Goal: Information Seeking & Learning: Check status

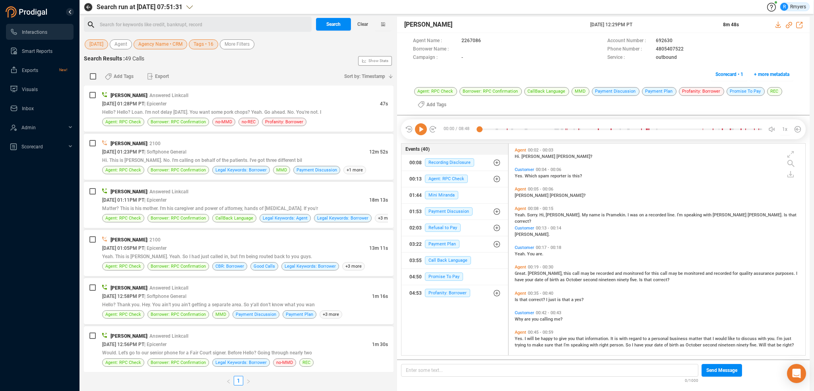
scroll to position [210, 293]
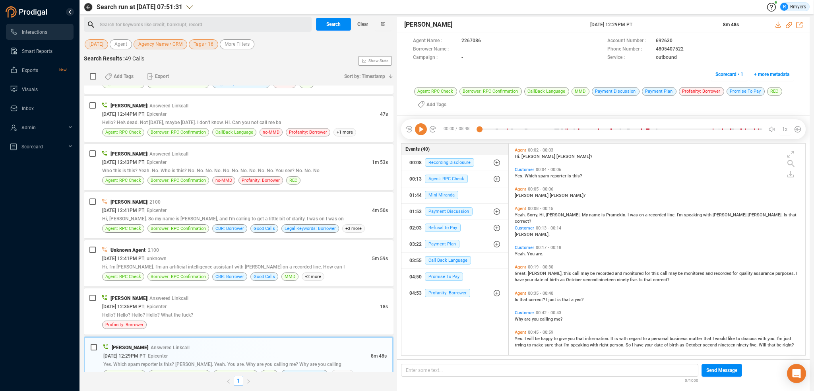
click at [422, 132] on icon at bounding box center [421, 129] width 12 height 12
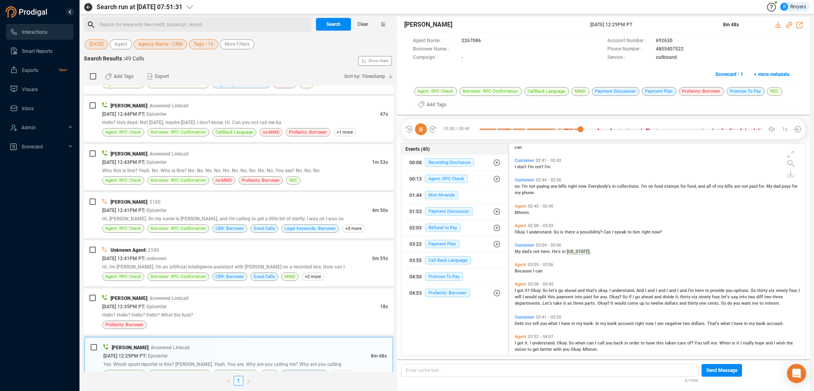
scroll to position [615, 0]
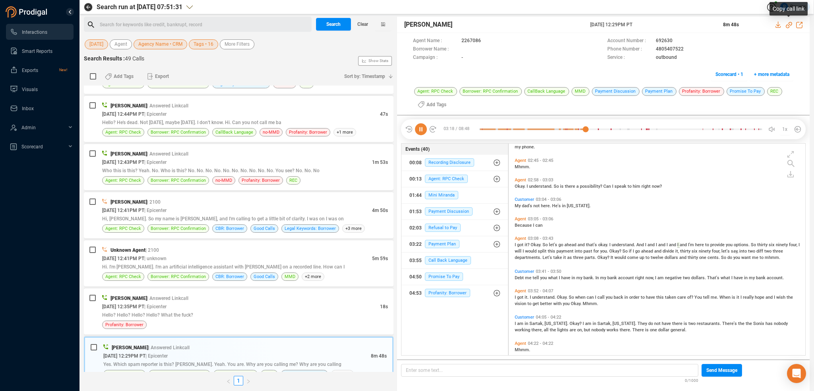
click at [789, 25] on icon at bounding box center [789, 25] width 6 height 6
drag, startPoint x: 590, startPoint y: 23, endPoint x: 661, endPoint y: 21, distance: 71.2
click at [661, 21] on div "[PERSON_NAME] [DATE] 12:29PM PT 8m 48s" at bounding box center [603, 25] width 413 height 16
copy div "[DATE] 12:29PM PT"
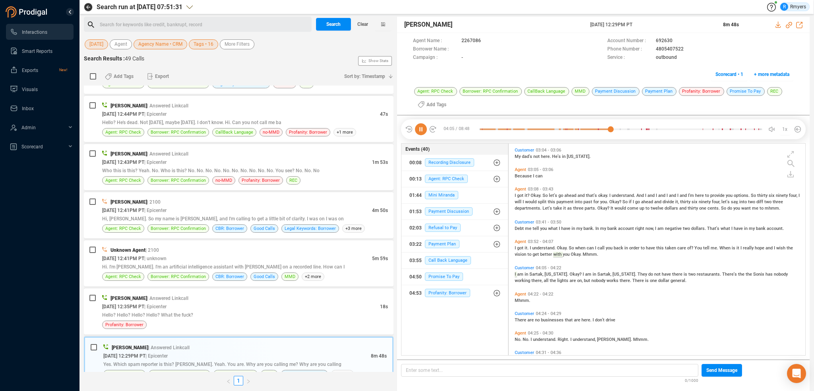
scroll to position [691, 0]
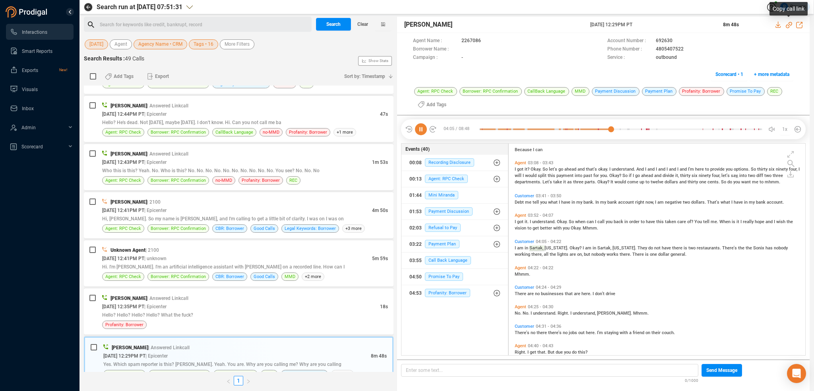
click at [788, 24] on icon at bounding box center [789, 25] width 6 height 6
drag, startPoint x: 585, startPoint y: 27, endPoint x: 649, endPoint y: 21, distance: 64.3
click at [655, 27] on div "[PERSON_NAME] [DATE] 12:29PM PT 8m 48s" at bounding box center [603, 25] width 413 height 16
drag, startPoint x: 632, startPoint y: 18, endPoint x: 626, endPoint y: 23, distance: 7.9
copy div "[DATE] 12:29PM PT"
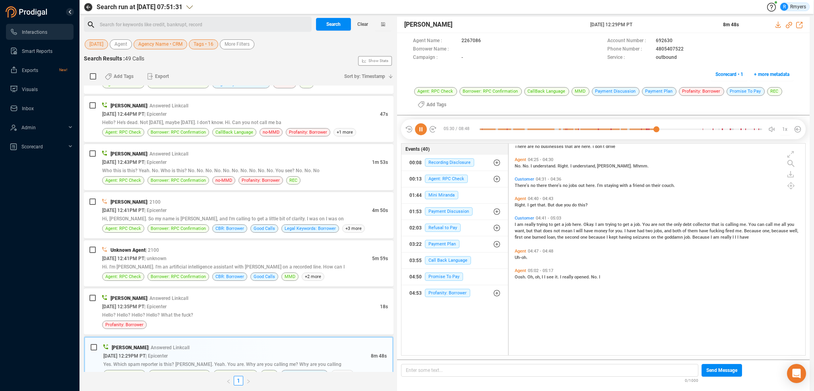
scroll to position [747, 0]
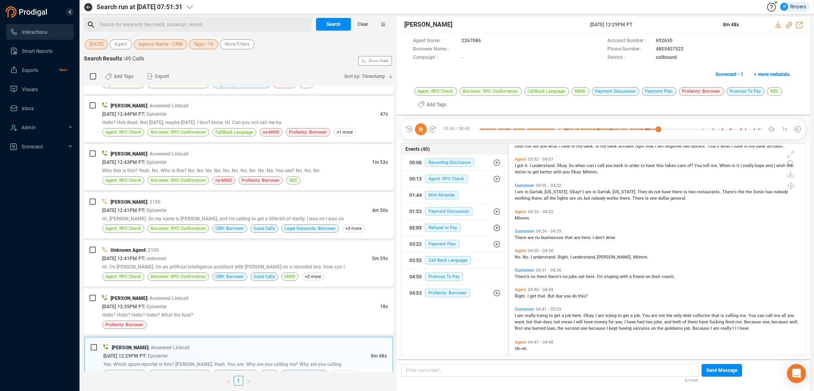
click at [496, 229] on icon "button" at bounding box center [497, 228] width 6 height 6
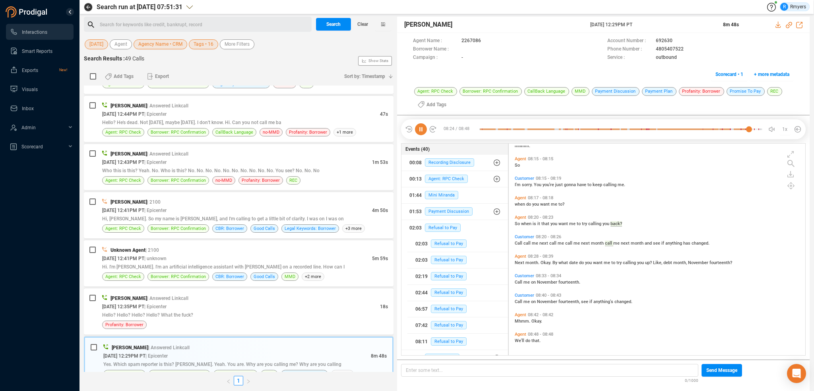
scroll to position [1316, 0]
click at [445, 339] on span "Refusal to Pay" at bounding box center [449, 341] width 36 height 8
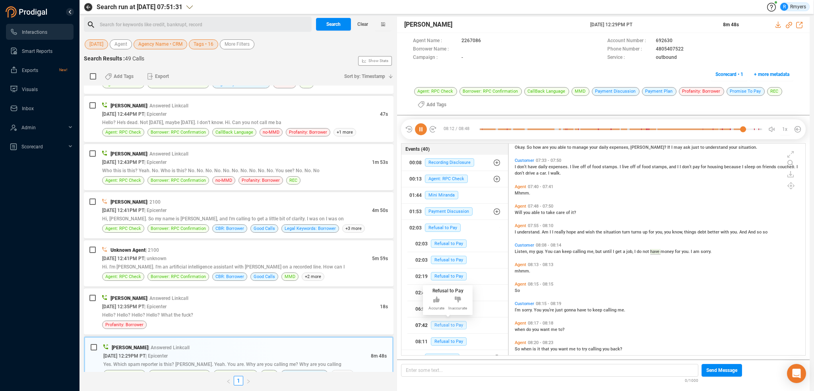
click at [453, 323] on span "Refusal to Pay" at bounding box center [449, 325] width 36 height 8
click at [420, 131] on icon at bounding box center [421, 129] width 12 height 12
click at [421, 127] on icon at bounding box center [421, 129] width 12 height 12
drag, startPoint x: 184, startPoint y: 306, endPoint x: 193, endPoint y: 298, distance: 11.8
click at [184, 306] on div "[DATE] 12:35PM PT | Epicenter" at bounding box center [241, 306] width 278 height 8
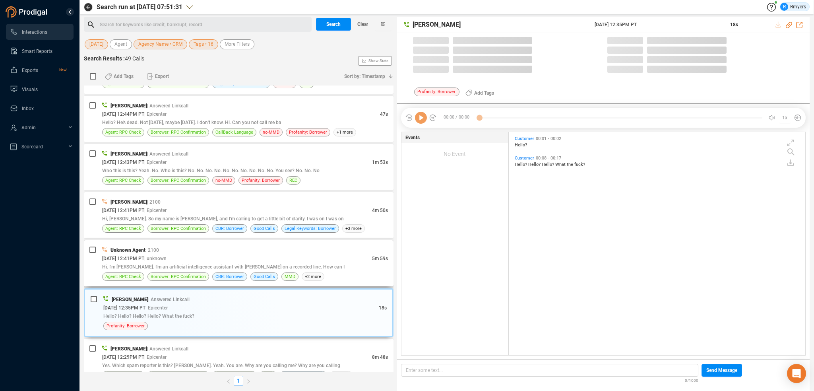
scroll to position [2, 4]
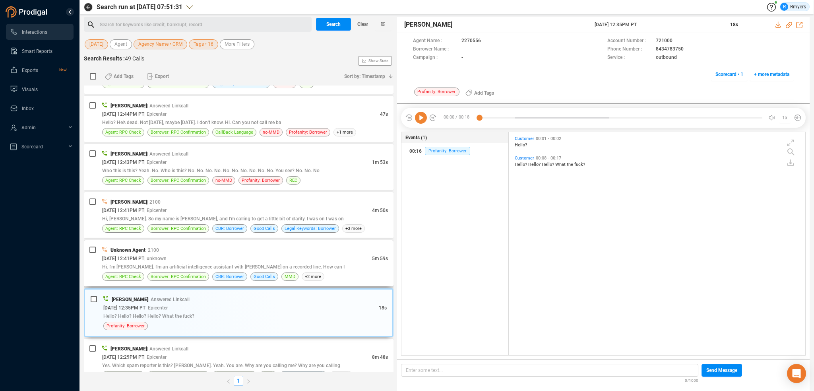
click at [211, 269] on div "Hi. I'm [PERSON_NAME]. I'm an artificial intelligence assistant with [PERSON_NA…" at bounding box center [245, 266] width 286 height 8
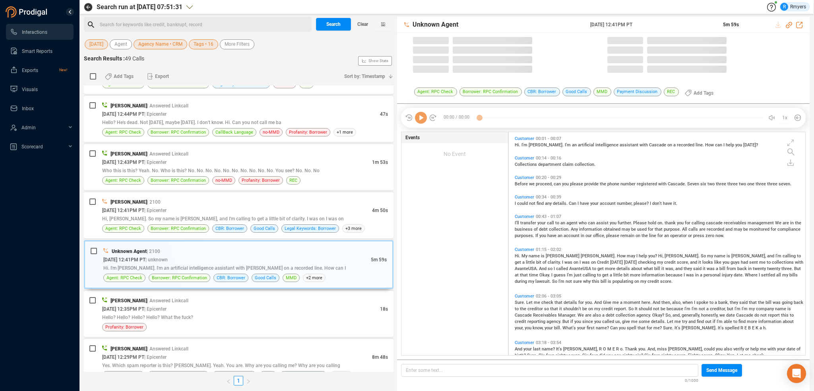
scroll to position [221, 293]
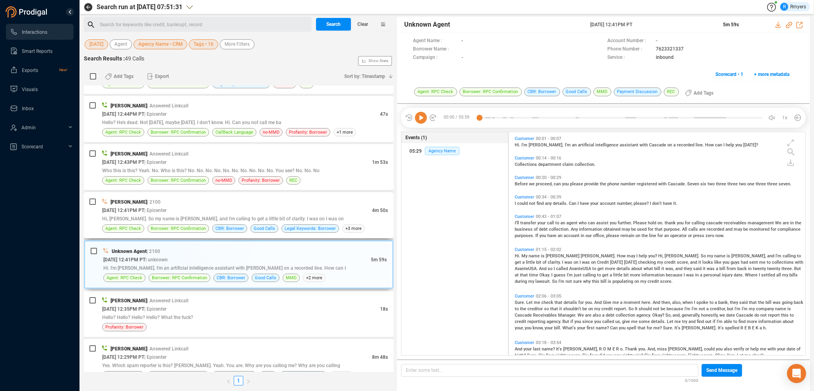
click at [248, 203] on div "[PERSON_NAME] | 2100" at bounding box center [245, 202] width 286 height 8
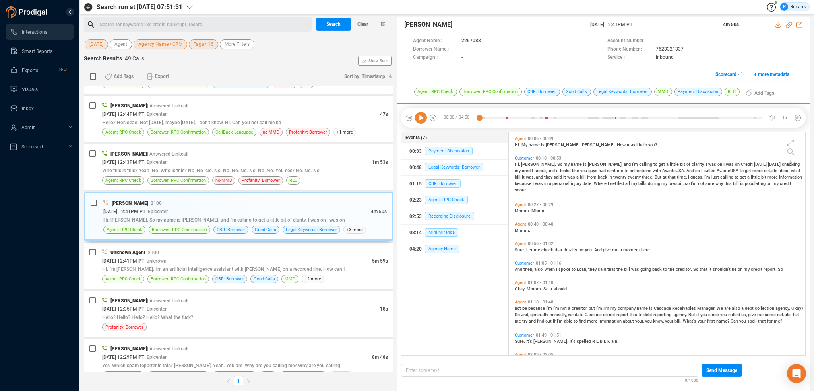
click at [421, 116] on icon at bounding box center [421, 118] width 12 height 12
click at [423, 117] on icon at bounding box center [421, 118] width 12 height 12
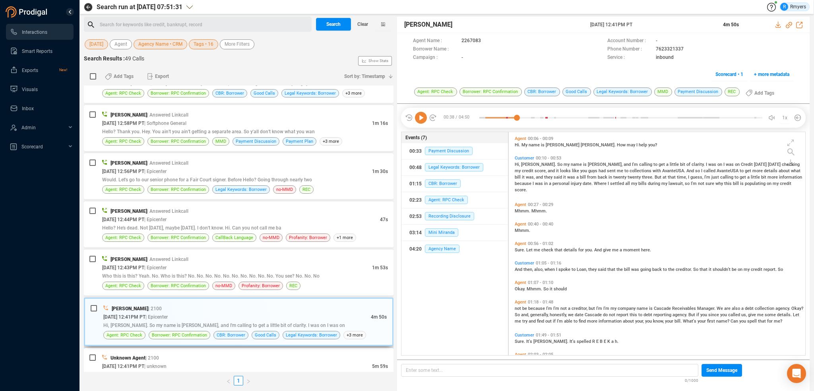
scroll to position [159, 0]
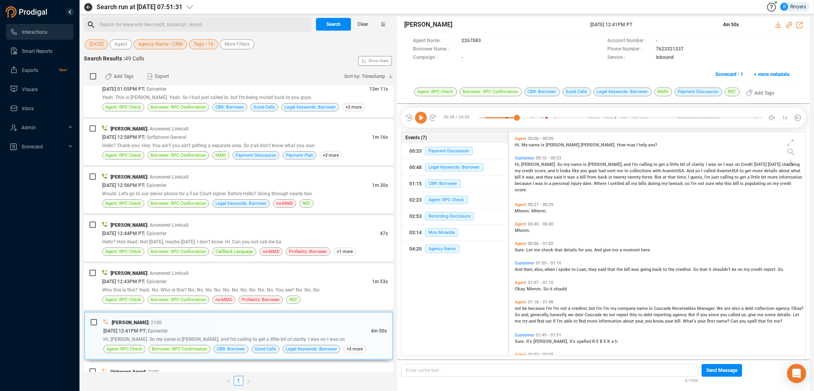
click at [421, 120] on icon at bounding box center [421, 118] width 12 height 12
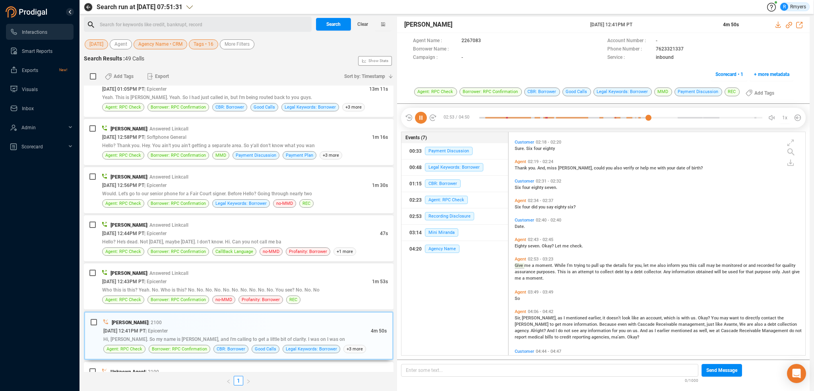
scroll to position [278, 0]
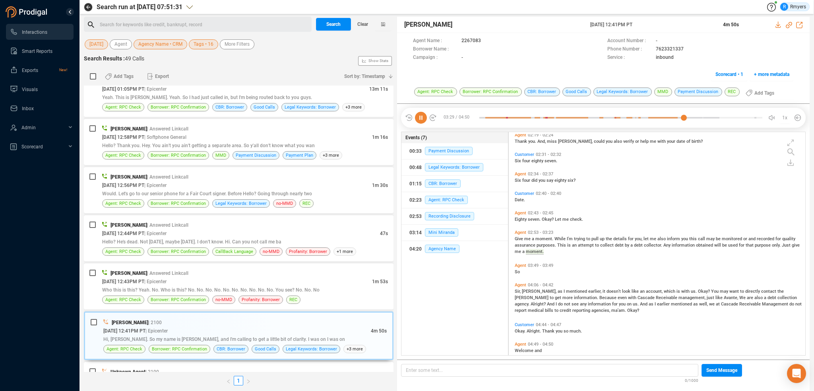
click at [420, 117] on icon at bounding box center [421, 118] width 12 height 12
drag, startPoint x: 423, startPoint y: 120, endPoint x: 413, endPoint y: 121, distance: 10.1
click at [421, 120] on icon at bounding box center [421, 118] width 12 height 12
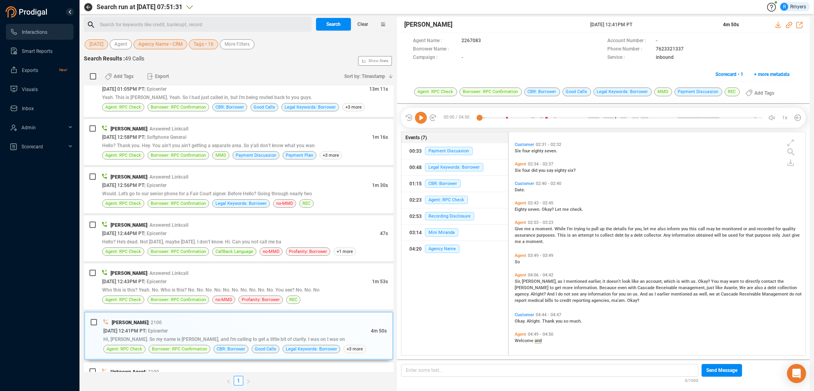
click at [422, 116] on icon at bounding box center [421, 118] width 12 height 12
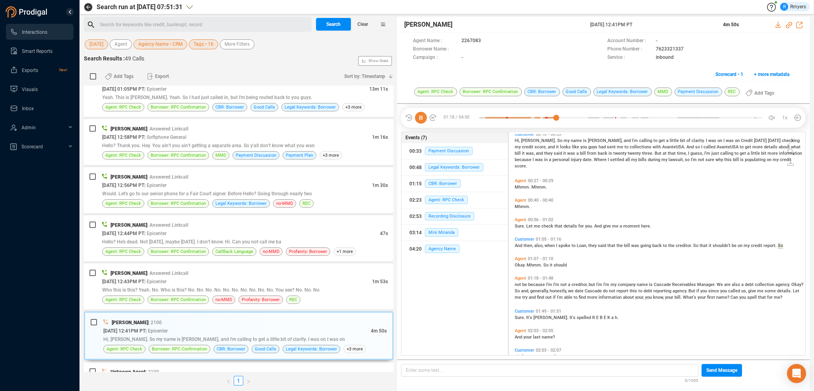
scroll to position [70, 0]
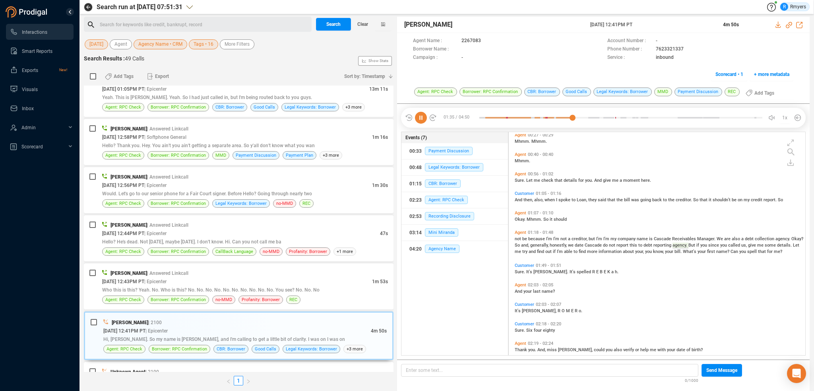
drag, startPoint x: 420, startPoint y: 117, endPoint x: 395, endPoint y: 137, distance: 31.7
click at [420, 117] on icon at bounding box center [421, 118] width 12 height 12
click at [419, 118] on icon at bounding box center [421, 118] width 12 height 12
click at [537, 119] on div at bounding box center [620, 118] width 283 height 12
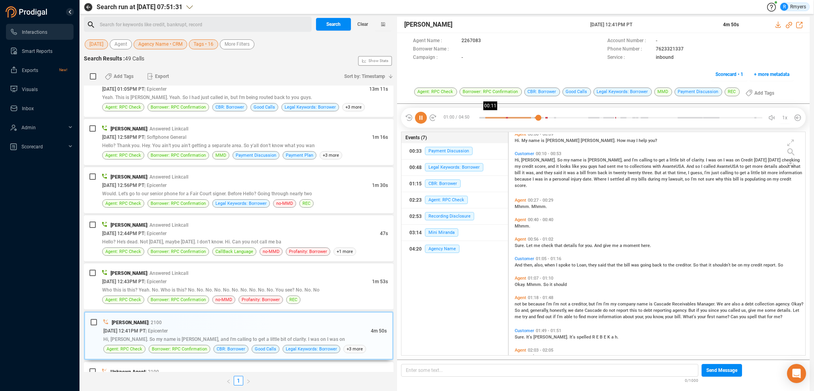
click at [489, 116] on div at bounding box center [620, 118] width 283 height 12
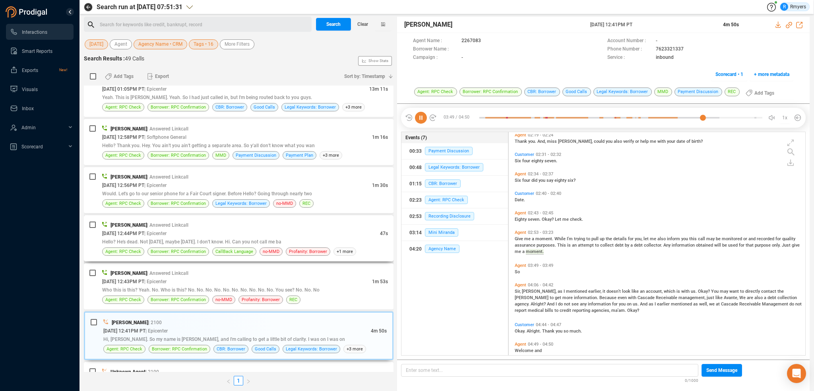
scroll to position [288, 0]
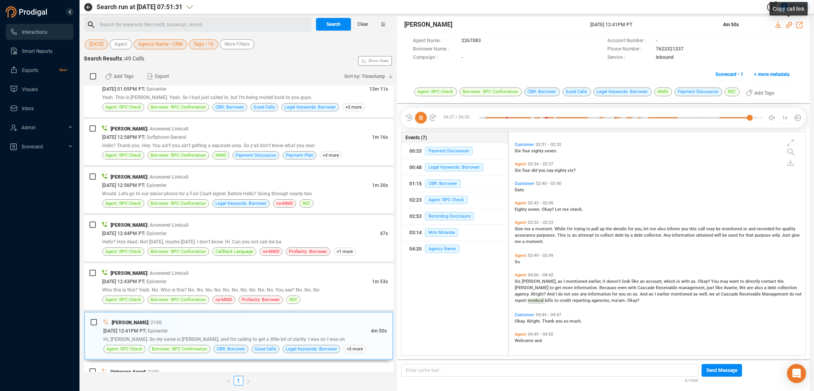
drag, startPoint x: 788, startPoint y: 25, endPoint x: 692, endPoint y: 64, distance: 103.0
click at [788, 25] on icon at bounding box center [789, 25] width 6 height 6
drag, startPoint x: 589, startPoint y: 24, endPoint x: 661, endPoint y: 29, distance: 72.1
click at [661, 29] on div "[PERSON_NAME] [DATE] 12:41PM PT 4m 50s" at bounding box center [603, 25] width 413 height 16
copy div "[DATE] 12:41PM PT"
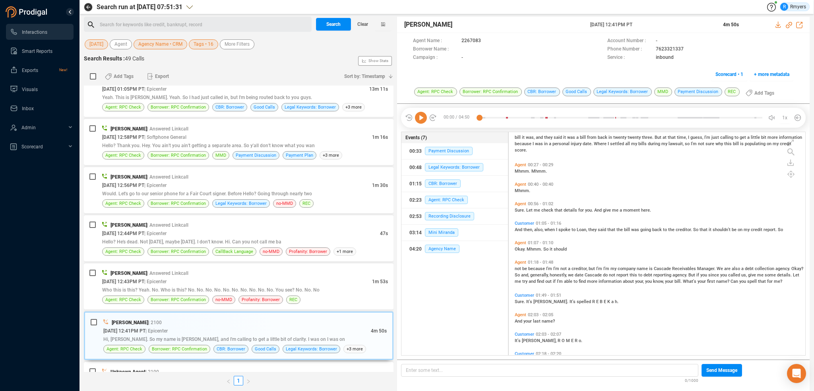
scroll to position [0, 0]
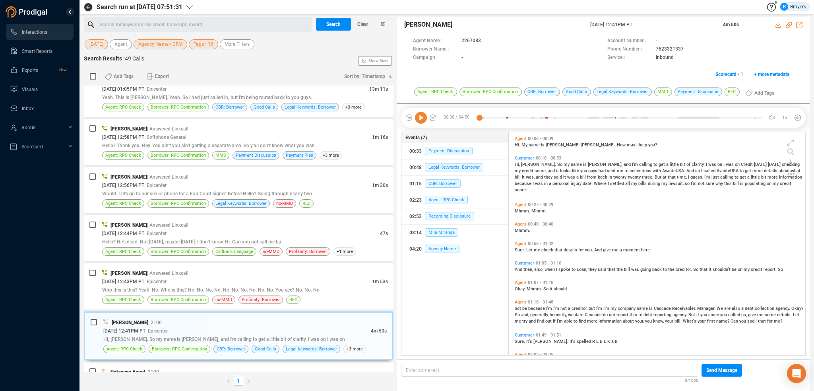
click at [518, 309] on span "not" at bounding box center [519, 308] width 8 height 5
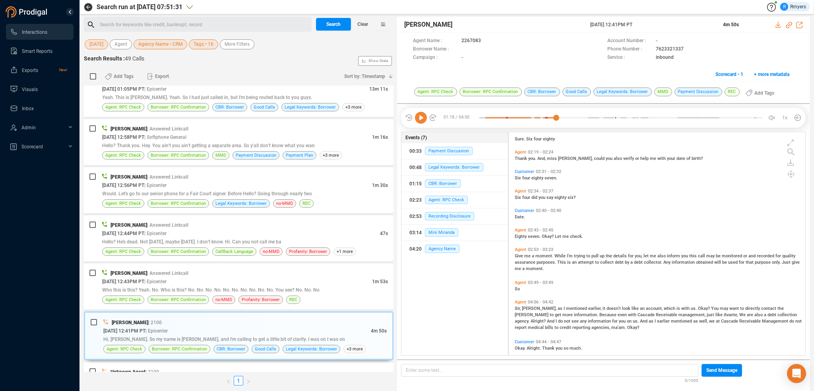
scroll to position [288, 0]
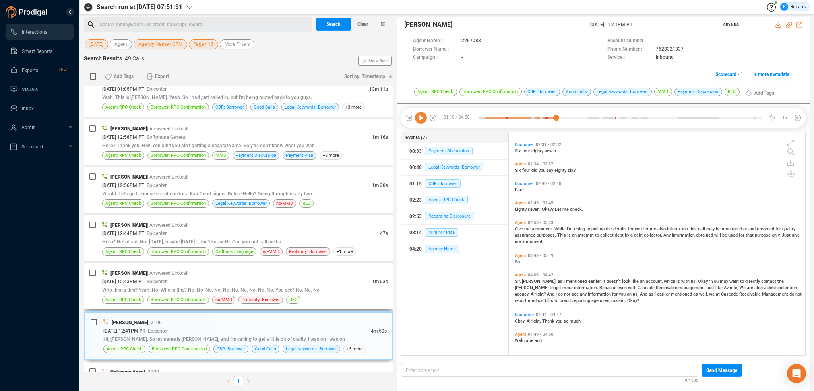
drag, startPoint x: 164, startPoint y: 286, endPoint x: 206, endPoint y: 287, distance: 41.8
click at [165, 287] on span "Who this is this? Yeah. No. Who is this? No. No. No. No. No. No. No. No. No. No…" at bounding box center [210, 290] width 217 height 6
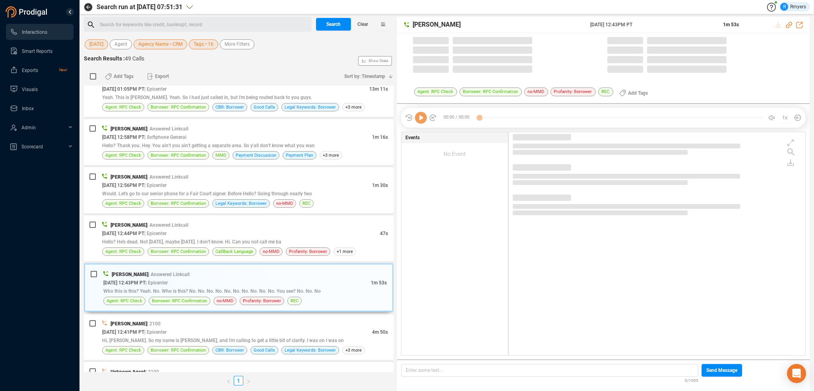
click at [421, 122] on icon at bounding box center [421, 118] width 12 height 12
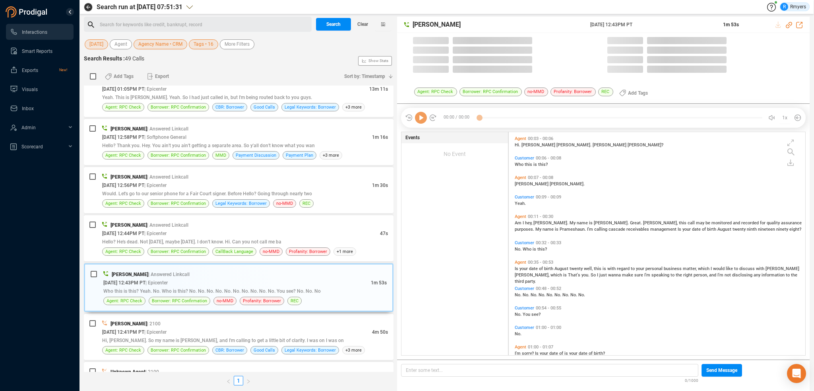
scroll to position [221, 293]
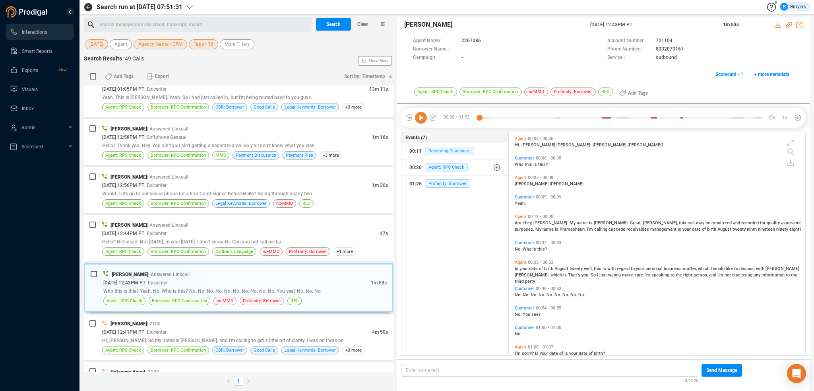
click at [421, 122] on icon at bounding box center [421, 118] width 12 height 12
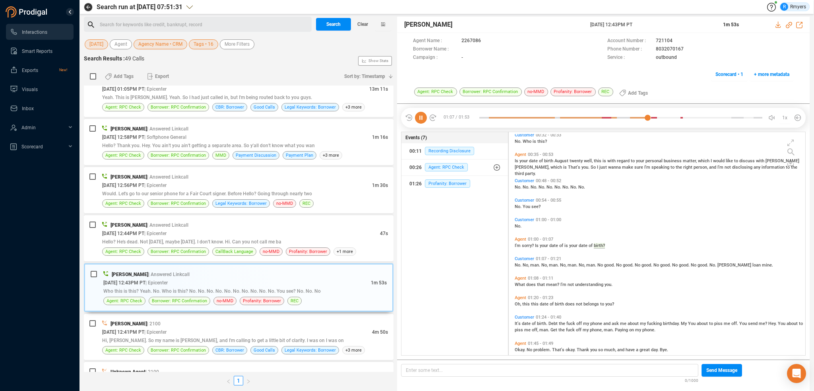
scroll to position [117, 0]
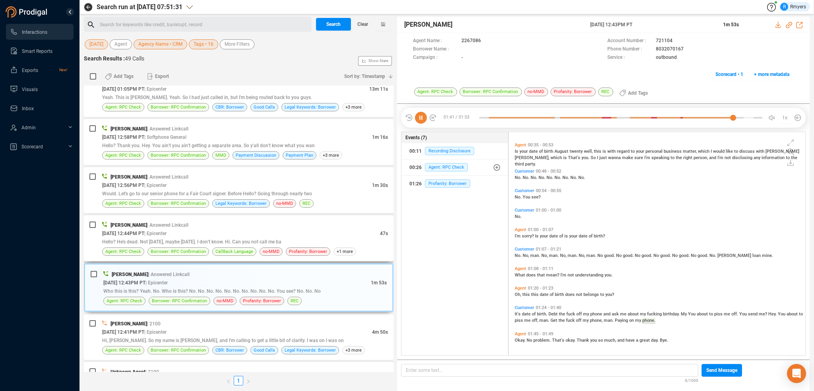
drag, startPoint x: 176, startPoint y: 235, endPoint x: 186, endPoint y: 235, distance: 9.5
click at [176, 235] on div "[DATE] 12:44PM PT | Epicenter" at bounding box center [241, 233] width 278 height 8
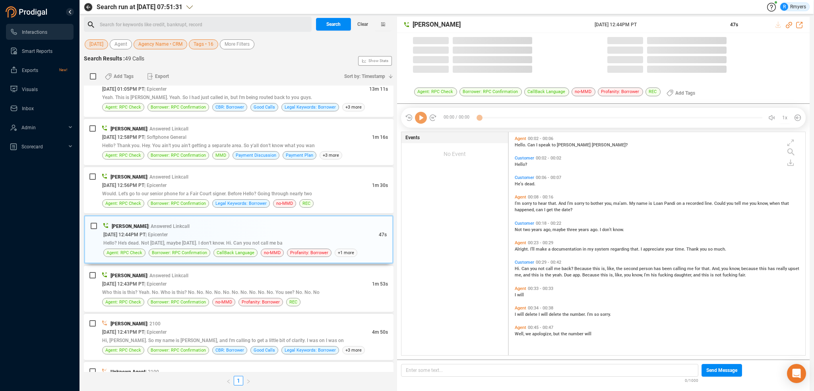
scroll to position [221, 293]
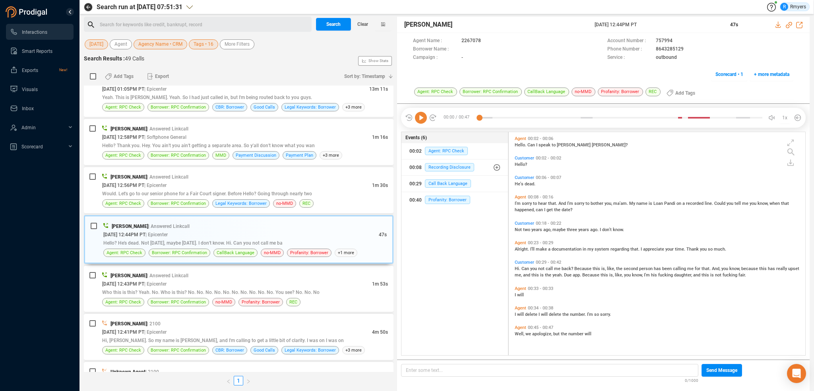
click at [425, 118] on icon at bounding box center [421, 118] width 12 height 12
drag, startPoint x: 173, startPoint y: 184, endPoint x: 188, endPoint y: 209, distance: 29.9
click at [167, 184] on span "| Epicenter" at bounding box center [155, 185] width 22 height 6
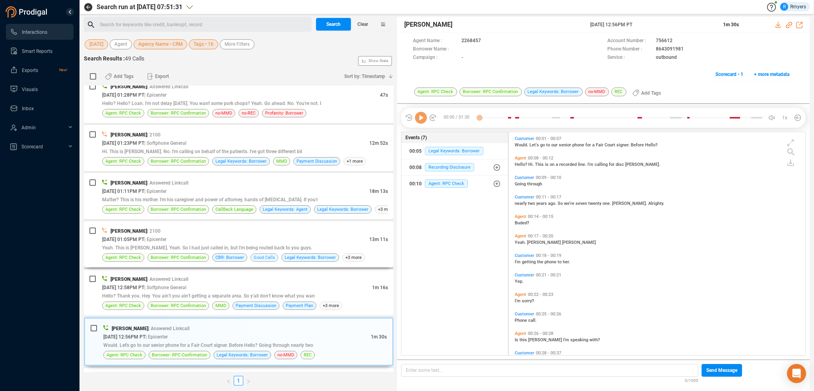
scroll to position [0, 0]
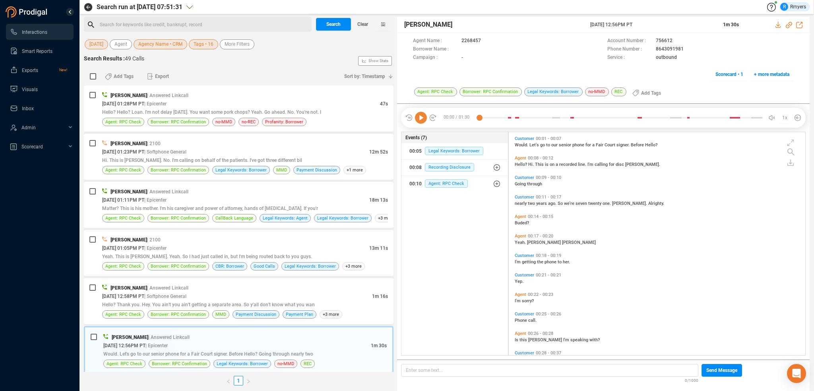
click at [423, 119] on icon at bounding box center [421, 118] width 12 height 12
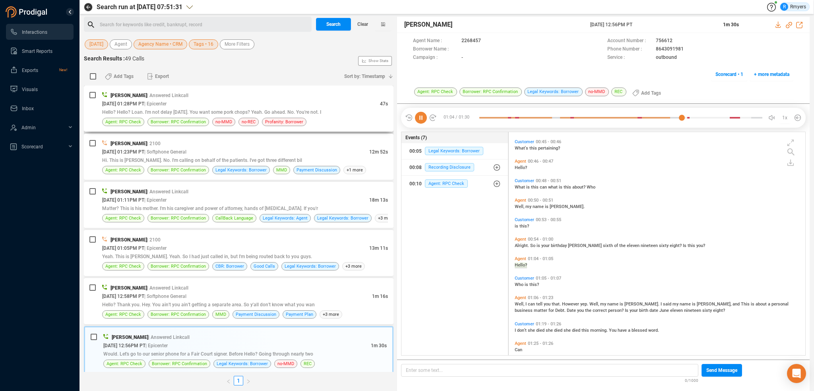
scroll to position [299, 0]
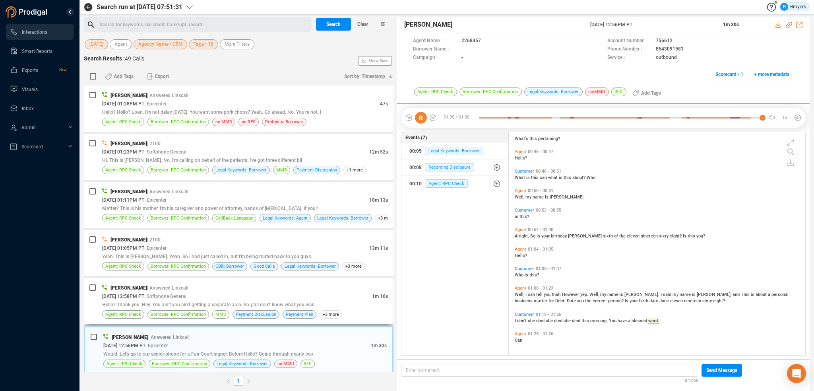
drag, startPoint x: 191, startPoint y: 304, endPoint x: 197, endPoint y: 305, distance: 5.6
click at [192, 304] on span "Hello? Thank you. Hey. You ain't you ain't getting a separate area. So y'all do…" at bounding box center [208, 305] width 213 height 6
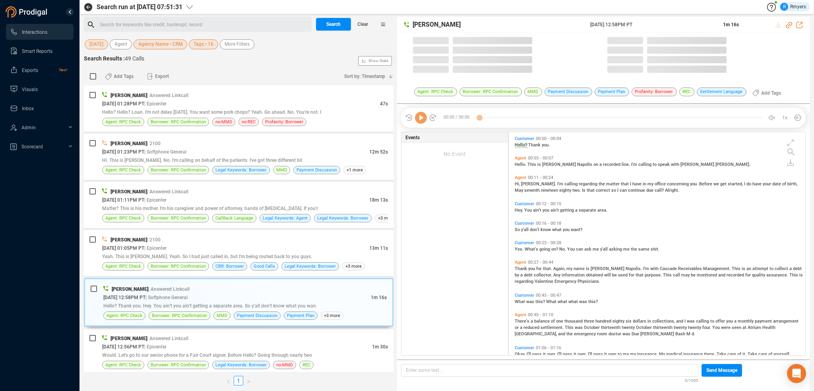
scroll to position [221, 293]
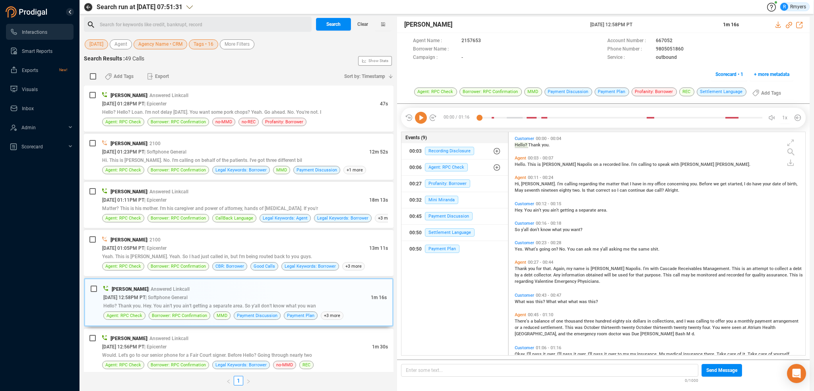
click at [422, 116] on icon at bounding box center [421, 118] width 12 height 12
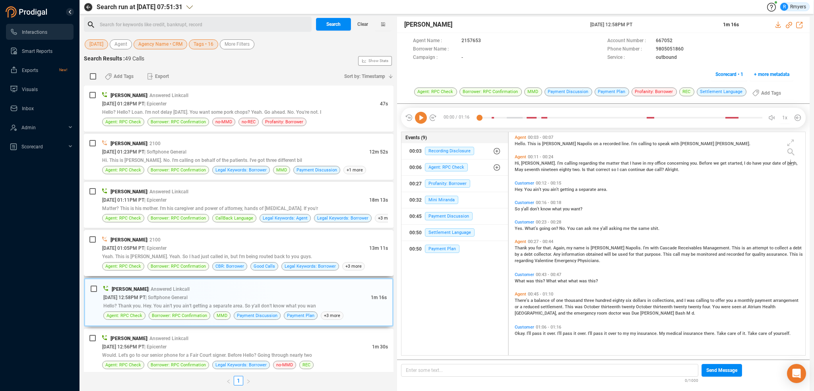
scroll to position [0, 0]
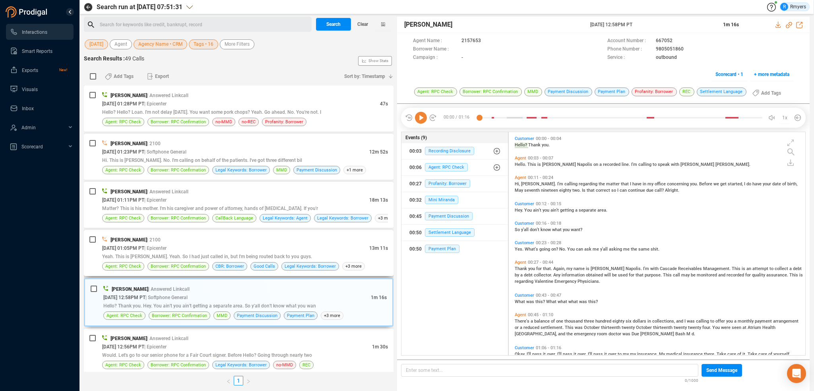
drag, startPoint x: 243, startPoint y: 238, endPoint x: 256, endPoint y: 248, distance: 15.8
click at [243, 238] on div "[PERSON_NAME] | 2100" at bounding box center [245, 239] width 286 height 8
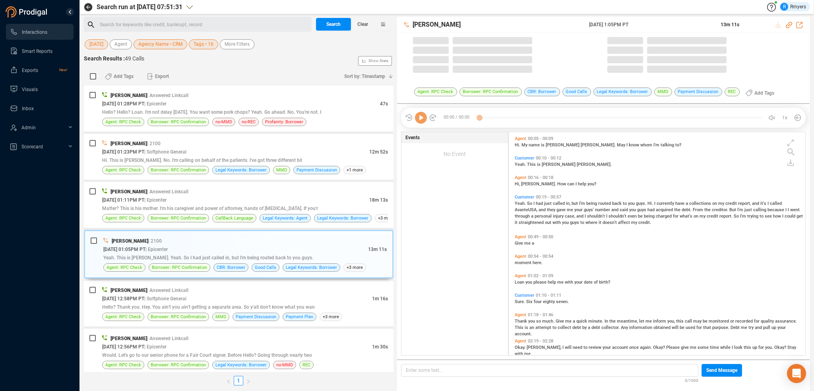
scroll to position [221, 293]
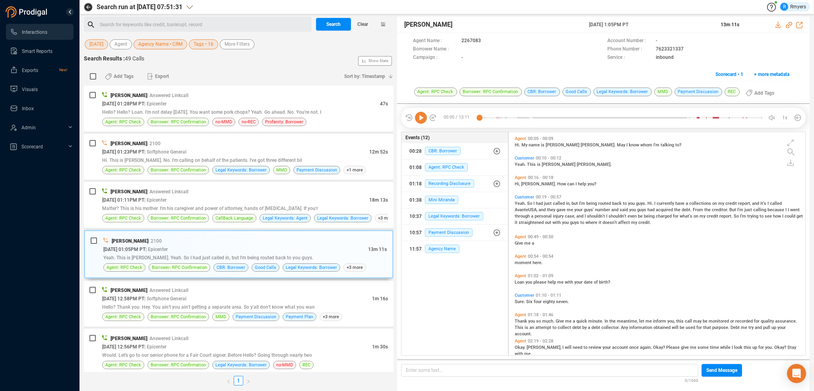
click at [418, 118] on icon at bounding box center [421, 118] width 12 height 12
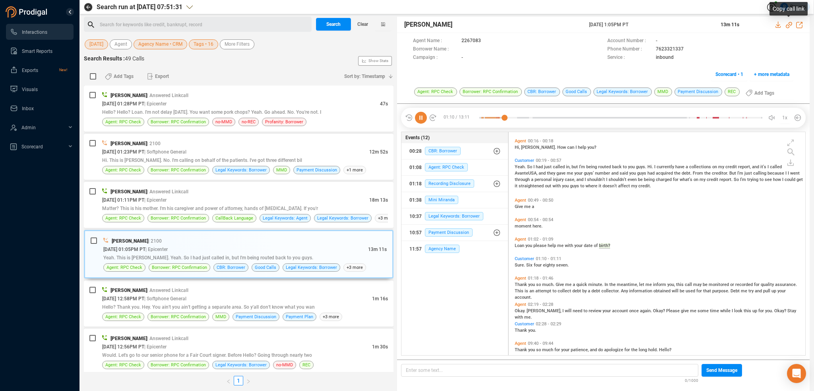
scroll to position [56, 0]
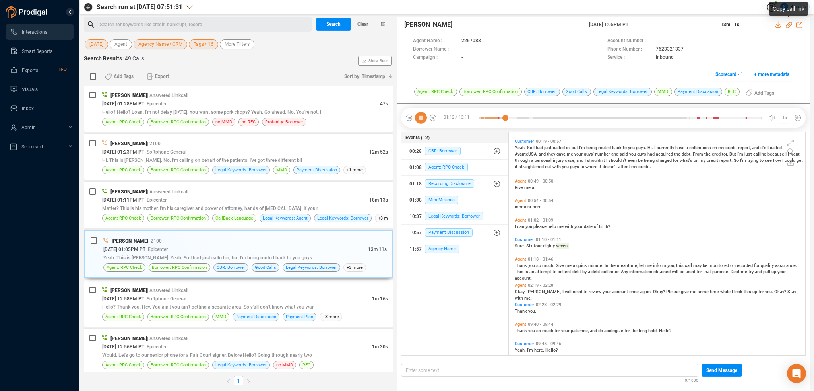
click at [789, 26] on icon at bounding box center [789, 25] width 6 height 6
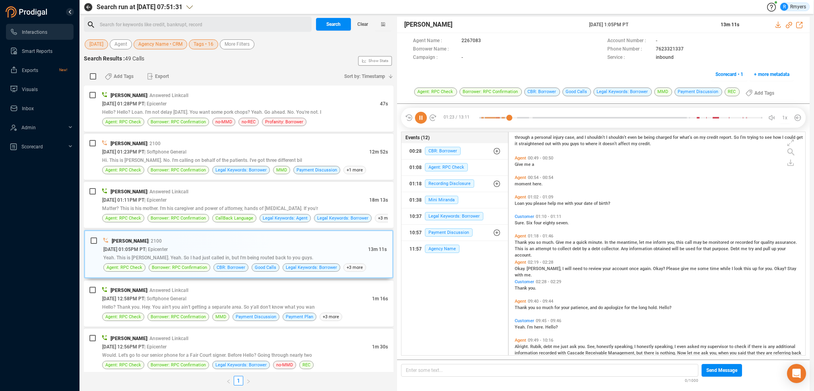
click at [560, 242] on span "Give" at bounding box center [561, 242] width 10 height 5
click at [523, 268] on span "Okay." at bounding box center [521, 268] width 12 height 5
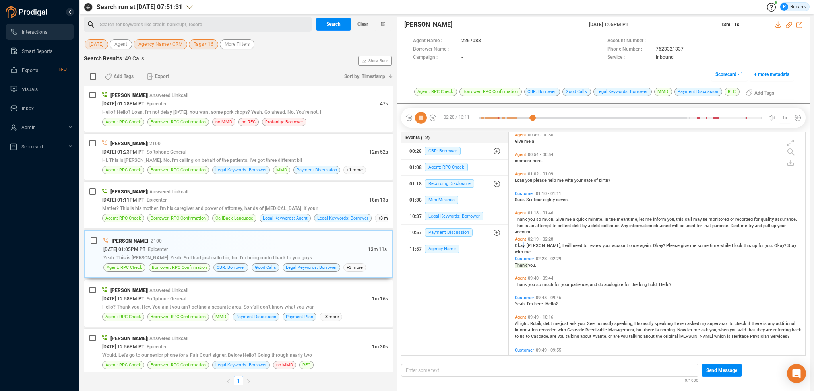
scroll to position [121, 0]
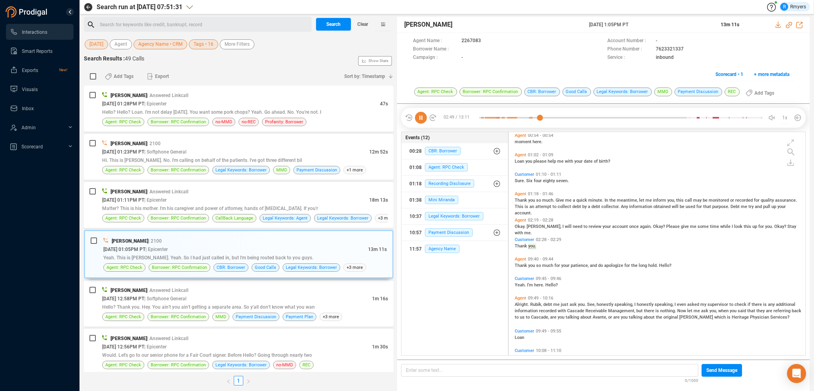
click at [518, 265] on span "Thank" at bounding box center [522, 265] width 14 height 5
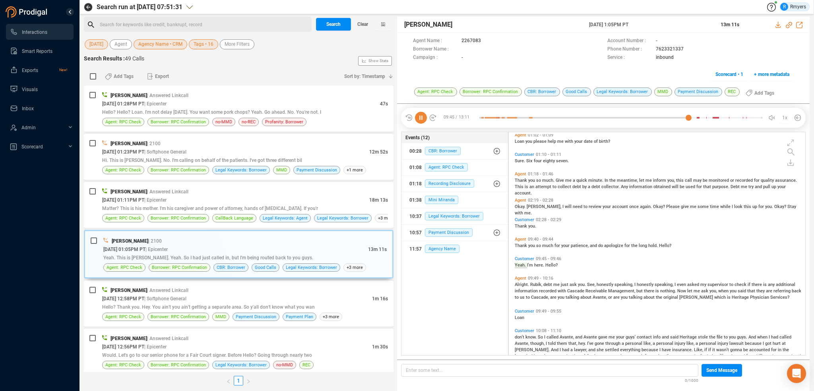
scroll to position [160, 0]
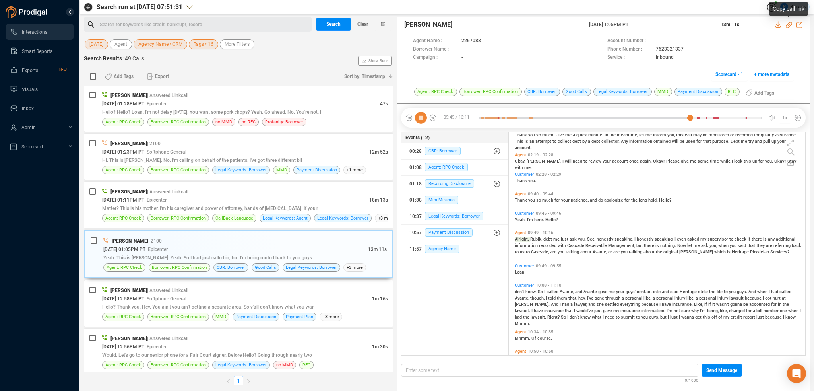
drag, startPoint x: 787, startPoint y: 25, endPoint x: 500, endPoint y: 118, distance: 301.9
click at [780, 32] on div "[PERSON_NAME] [DATE] 1:05PM PT 13m 11s" at bounding box center [603, 25] width 413 height 16
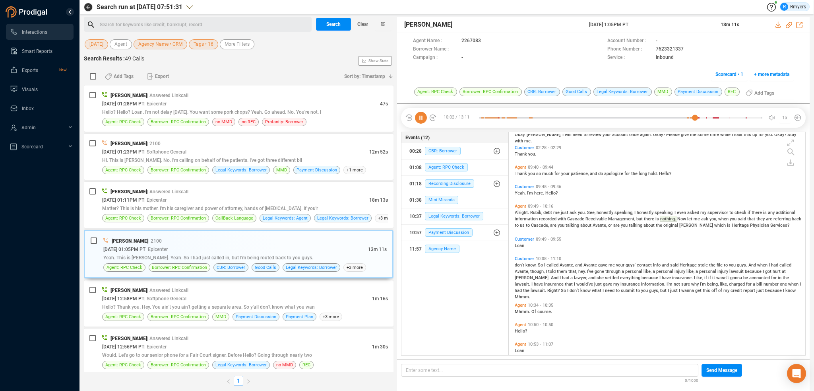
scroll to position [186, 0]
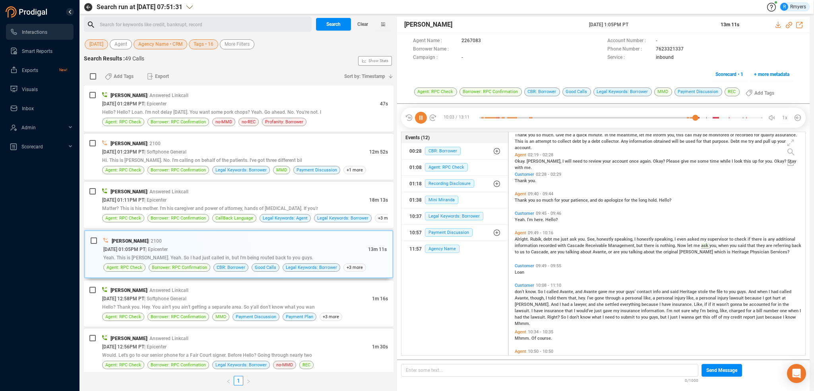
drag, startPoint x: 580, startPoint y: 23, endPoint x: 663, endPoint y: 23, distance: 83.1
click at [663, 23] on div "[PERSON_NAME] [DATE] 1:05PM PT 13m 11s" at bounding box center [603, 25] width 413 height 16
copy div "[DATE] 1:05PM PT"
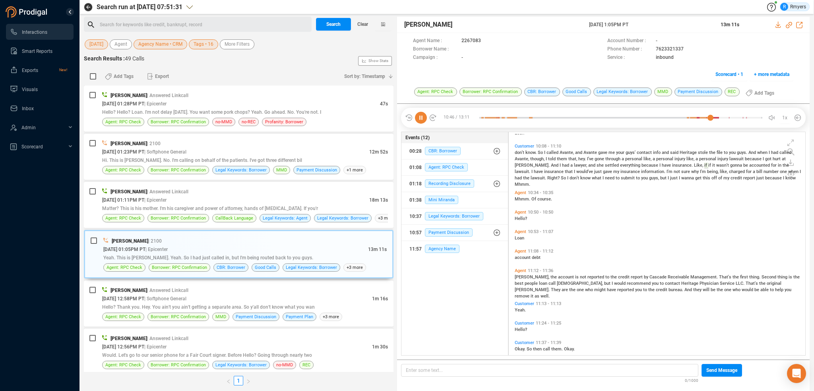
scroll to position [365, 0]
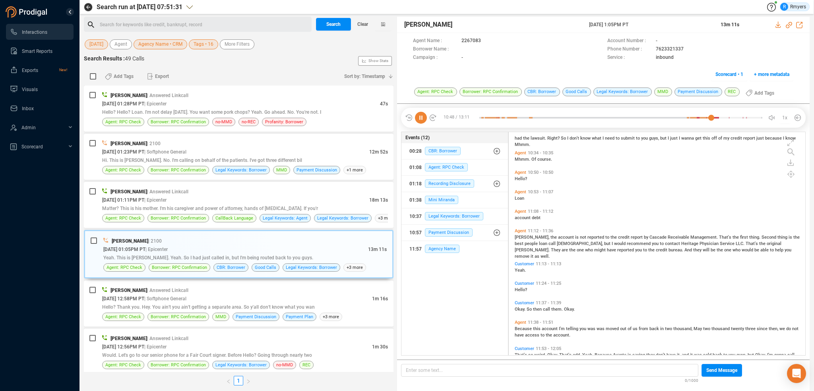
click at [523, 237] on span "[PERSON_NAME]," at bounding box center [533, 237] width 36 height 5
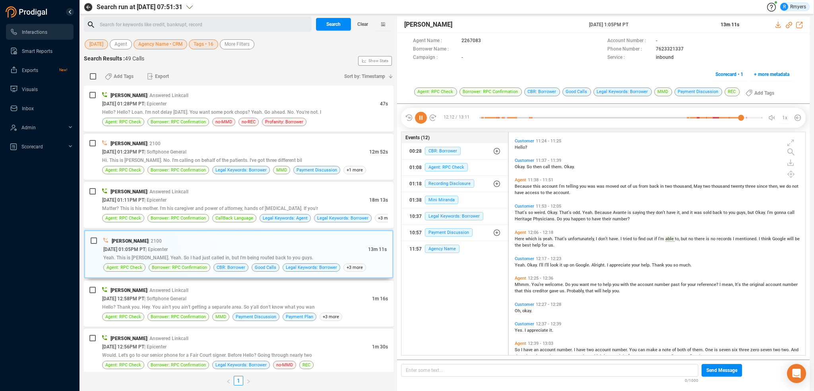
scroll to position [543, 0]
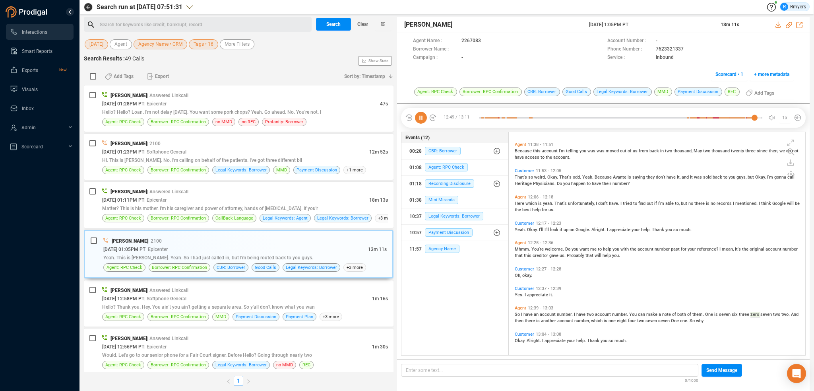
click at [421, 118] on icon at bounding box center [421, 118] width 12 height 12
click at [202, 209] on div "Matter? This is his mother. I'm his caregiver and power of attorney, hands of […" at bounding box center [245, 208] width 286 height 8
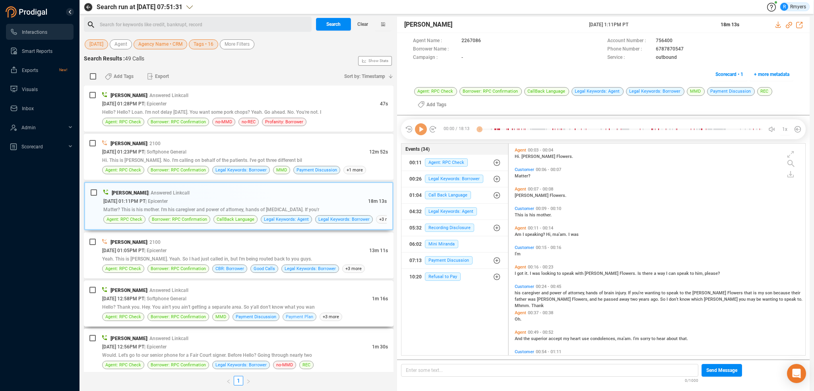
scroll to position [210, 293]
click at [273, 250] on div "[DATE] 01:05PM PT | Epicenter" at bounding box center [235, 250] width 267 height 8
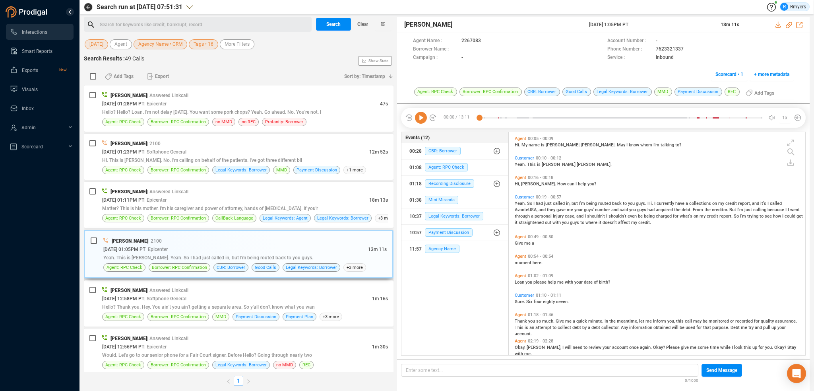
scroll to position [221, 293]
click at [213, 237] on div "[PERSON_NAME] | 2100" at bounding box center [244, 241] width 283 height 8
click at [227, 221] on span "CallBack Language" at bounding box center [234, 218] width 38 height 8
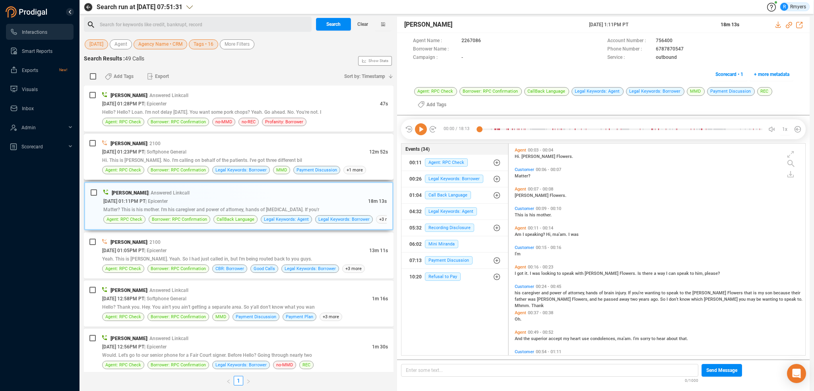
scroll to position [210, 293]
click at [419, 130] on icon at bounding box center [421, 129] width 12 height 12
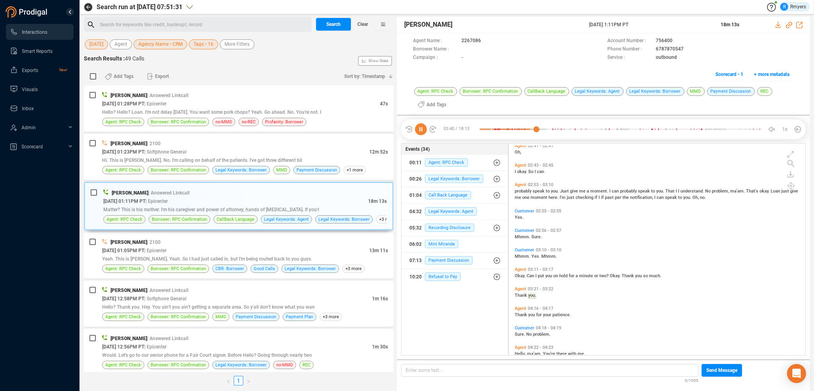
scroll to position [556, 0]
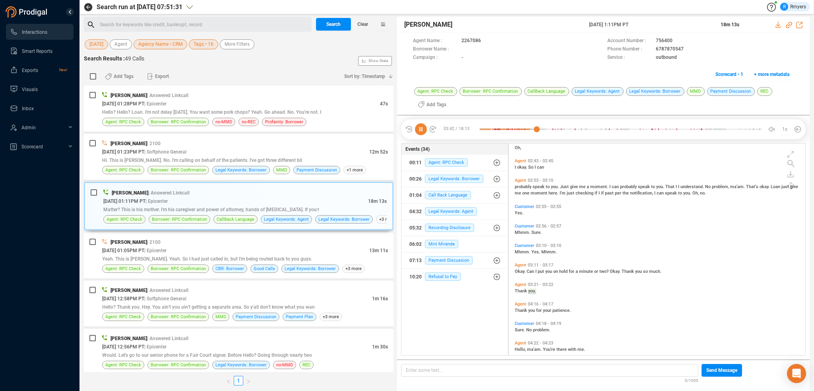
click at [524, 271] on span "Okay." at bounding box center [521, 271] width 12 height 5
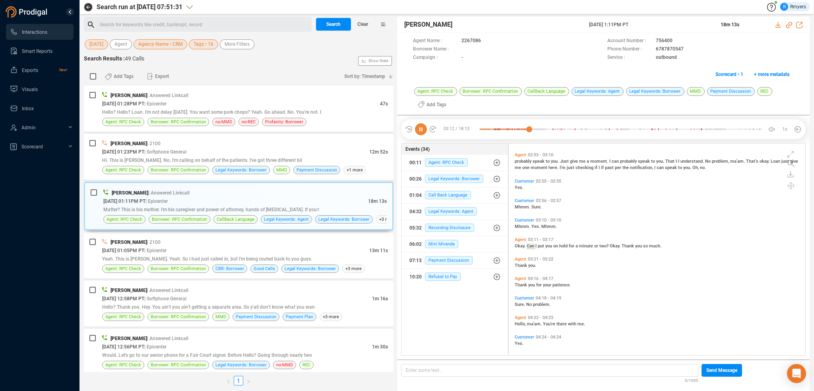
scroll to position [596, 0]
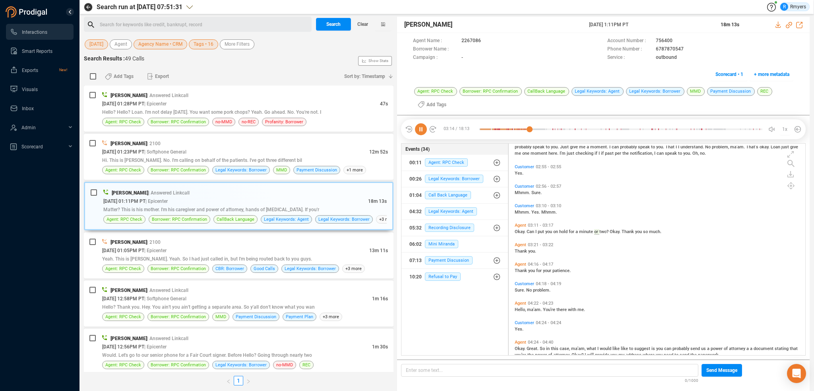
click at [518, 269] on span "Thank" at bounding box center [522, 270] width 14 height 5
click at [523, 347] on span "Okay." at bounding box center [521, 348] width 12 height 5
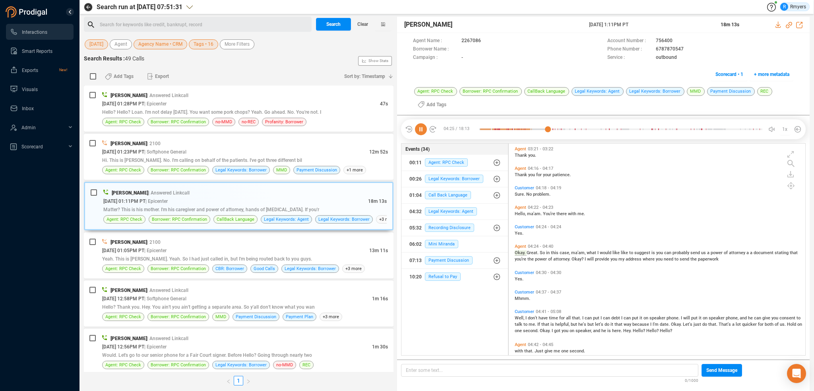
scroll to position [715, 0]
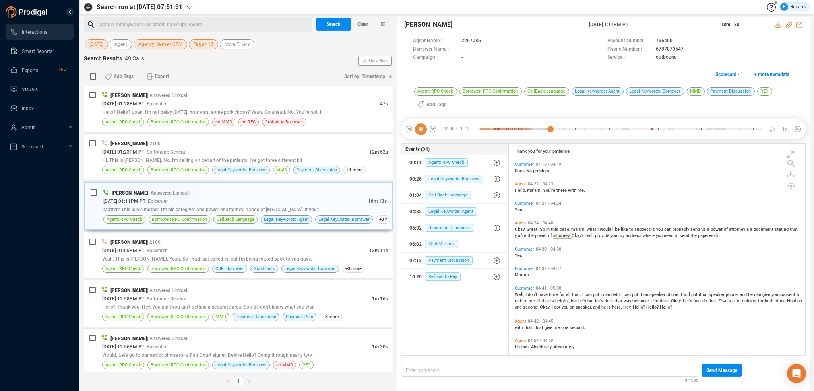
click at [523, 296] on span "Well," at bounding box center [520, 294] width 11 height 5
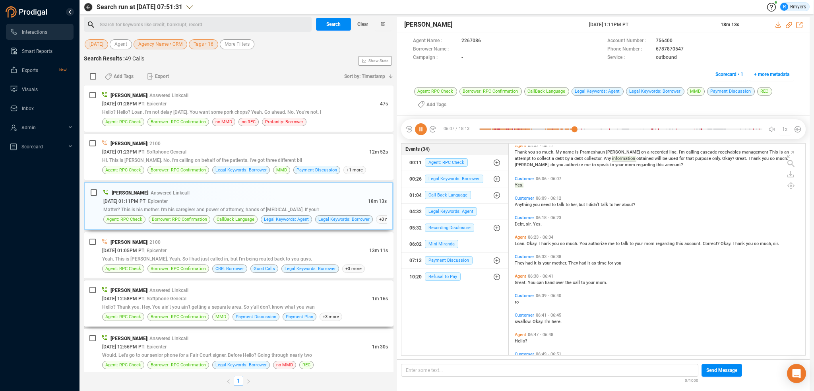
scroll to position [1113, 0]
click at [788, 24] on icon at bounding box center [789, 25] width 6 height 6
drag, startPoint x: 572, startPoint y: 20, endPoint x: 655, endPoint y: 27, distance: 83.0
click at [655, 27] on div "[PERSON_NAME] [DATE] 1:11PM PT 18m 13s" at bounding box center [603, 25] width 413 height 16
copy div "[DATE] 1:11PM PT"
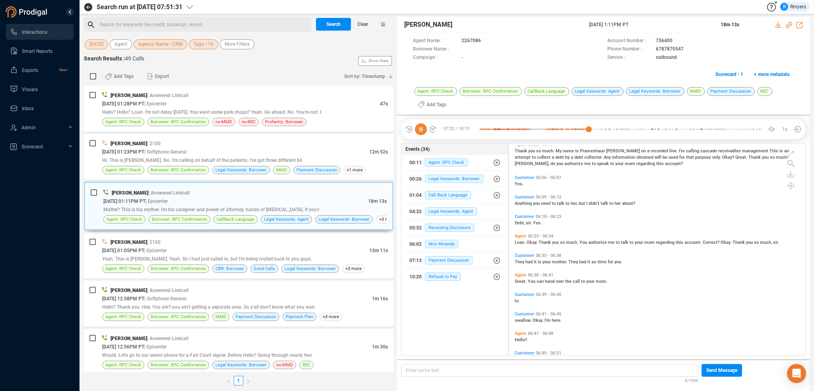
click at [423, 127] on icon at bounding box center [421, 129] width 12 height 12
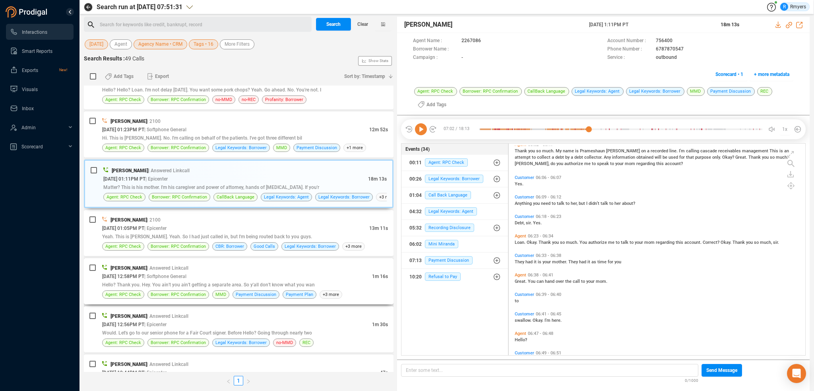
scroll to position [0, 0]
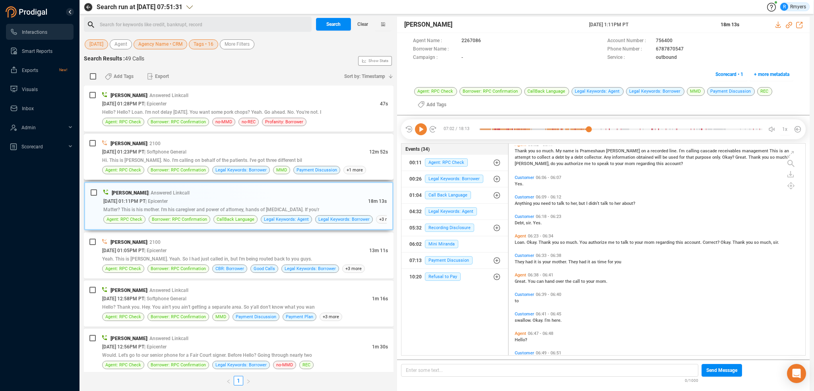
drag, startPoint x: 423, startPoint y: 130, endPoint x: 382, endPoint y: 165, distance: 54.4
click at [423, 130] on icon at bounding box center [421, 129] width 12 height 12
drag, startPoint x: 790, startPoint y: 25, endPoint x: 786, endPoint y: 27, distance: 4.4
click at [787, 25] on icon at bounding box center [789, 25] width 6 height 6
drag, startPoint x: 584, startPoint y: 21, endPoint x: 651, endPoint y: 23, distance: 67.2
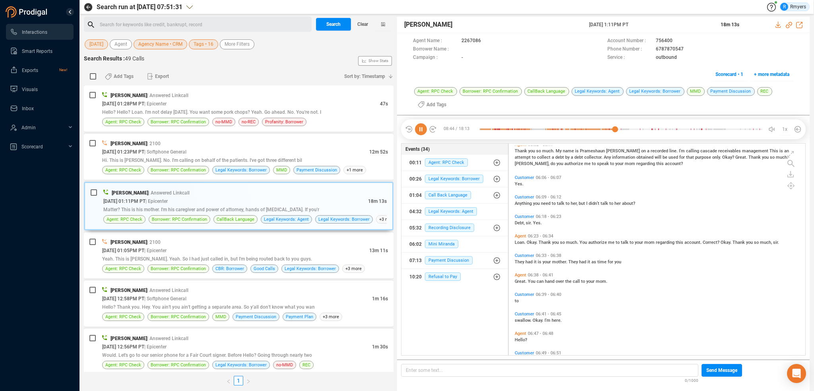
click at [651, 23] on div "[PERSON_NAME] [DATE] 1:11PM PT 18m 13s" at bounding box center [603, 25] width 413 height 16
copy div "[DATE] 1:11PM PT"
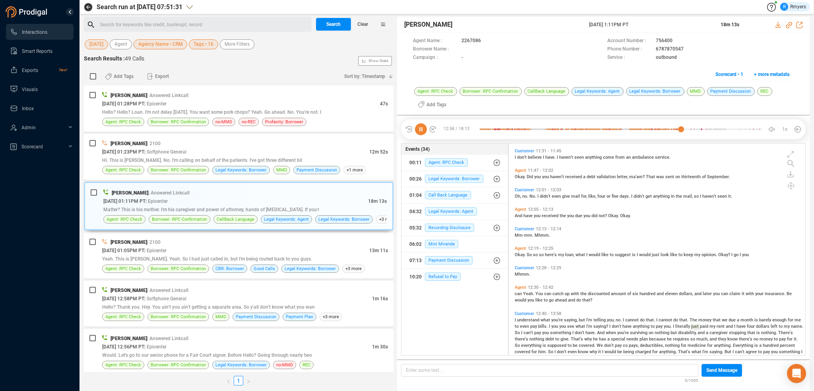
scroll to position [2027, 0]
click at [519, 292] on span "can" at bounding box center [519, 293] width 8 height 5
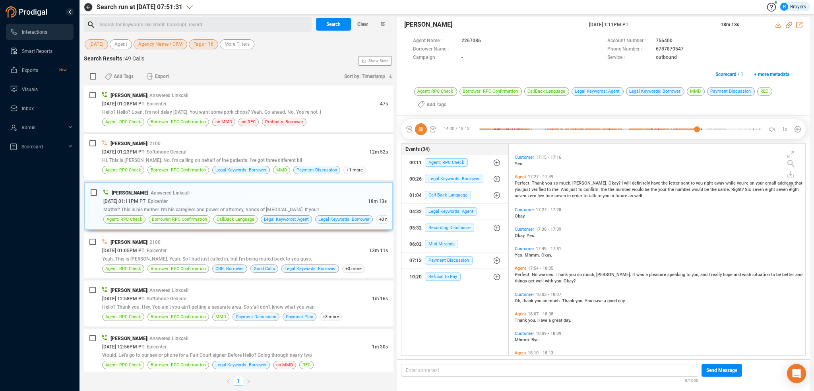
scroll to position [2874, 0]
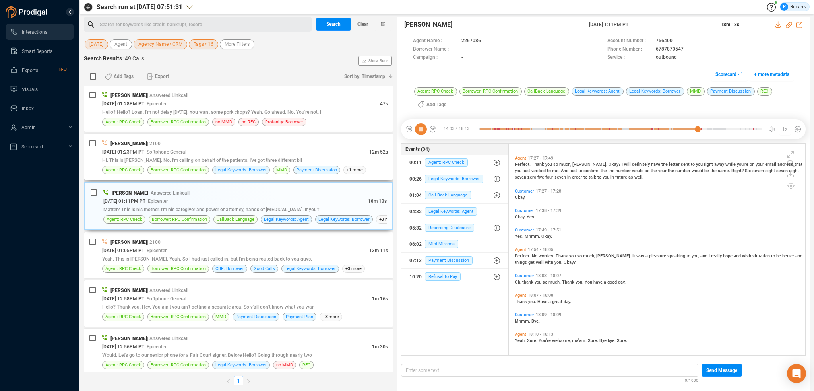
drag, startPoint x: 195, startPoint y: 155, endPoint x: 197, endPoint y: 159, distance: 4.4
click at [186, 155] on span "| Softphone General" at bounding box center [165, 152] width 42 height 6
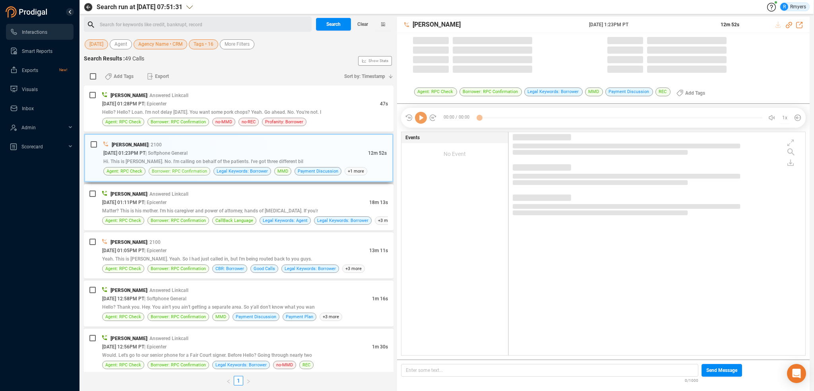
drag, startPoint x: 200, startPoint y: 162, endPoint x: 207, endPoint y: 169, distance: 9.3
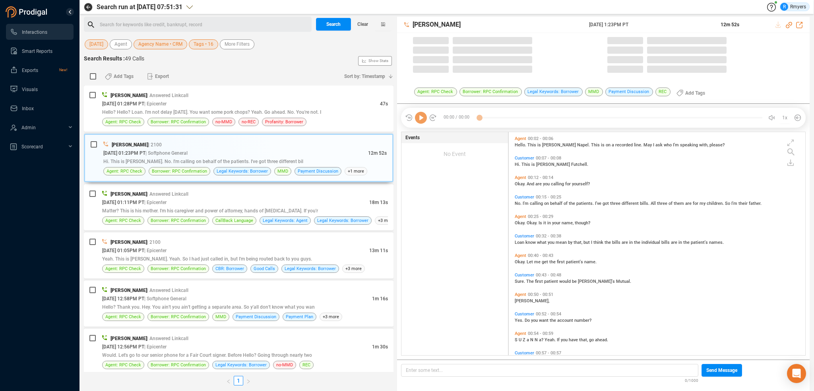
scroll to position [221, 293]
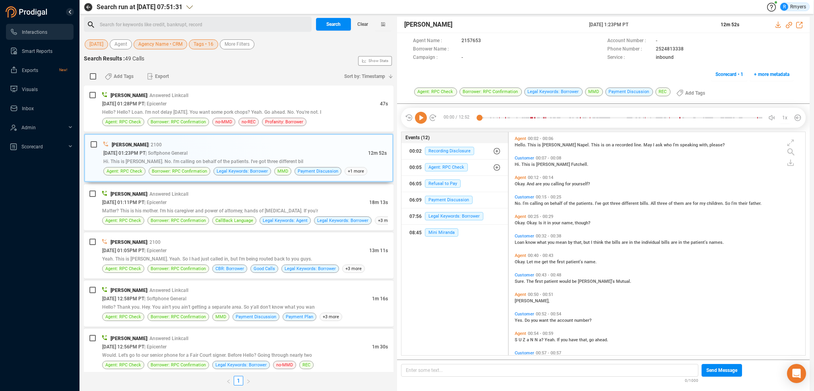
click at [421, 122] on icon at bounding box center [421, 118] width 12 height 12
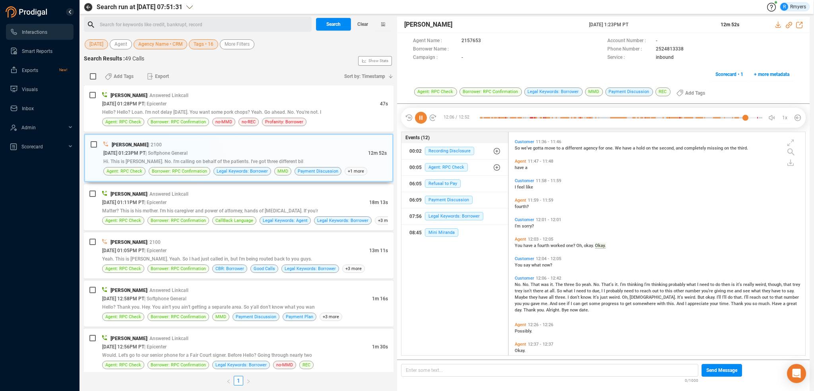
scroll to position [1874, 0]
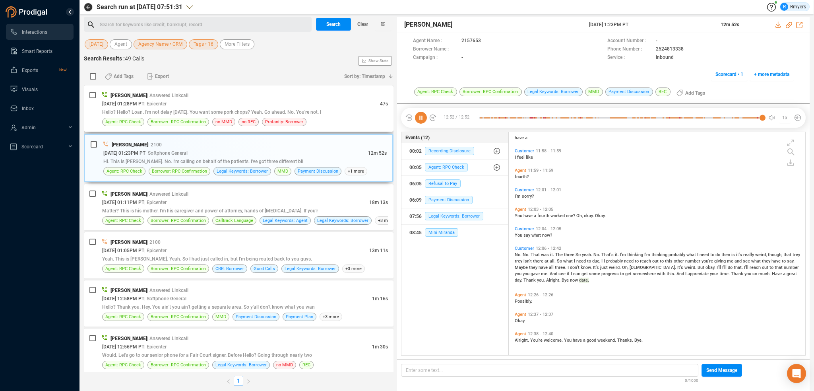
click at [304, 91] on div "[PERSON_NAME] | Answered Linkcall" at bounding box center [245, 95] width 286 height 8
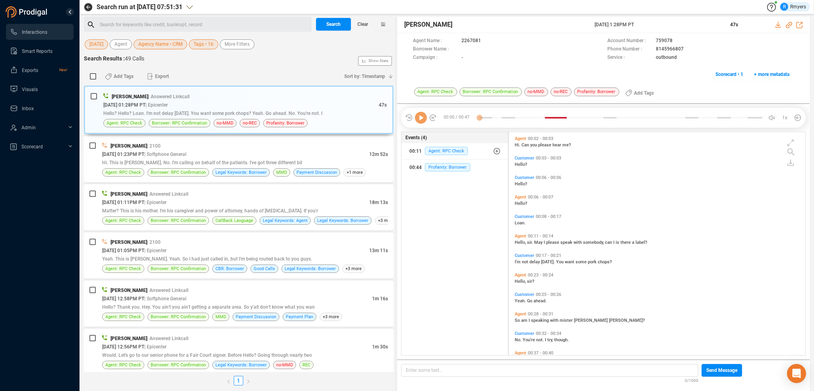
scroll to position [221, 293]
click at [425, 120] on icon at bounding box center [421, 118] width 12 height 12
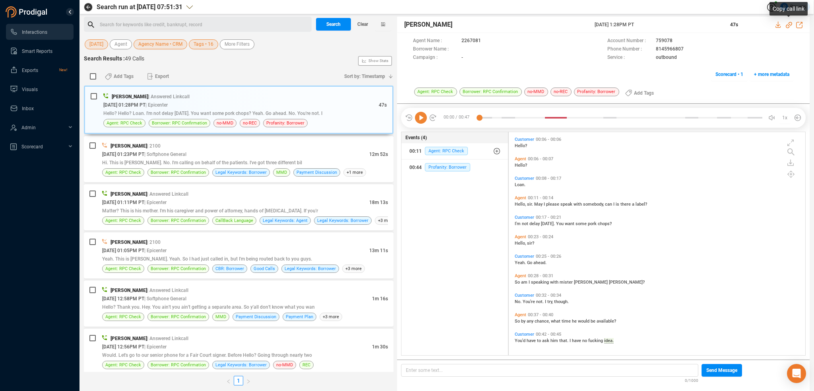
drag, startPoint x: 788, startPoint y: 26, endPoint x: 769, endPoint y: 36, distance: 21.5
click at [788, 26] on icon at bounding box center [789, 25] width 6 height 6
drag, startPoint x: 589, startPoint y: 23, endPoint x: 673, endPoint y: 32, distance: 84.0
click at [673, 33] on div "[PERSON_NAME] [DATE] 1:28PM PT 47s Agent Name : 2267081 Account Number : 759078…" at bounding box center [603, 52] width 413 height 70
click at [519, 61] on span "-" at bounding box center [530, 58] width 138 height 8
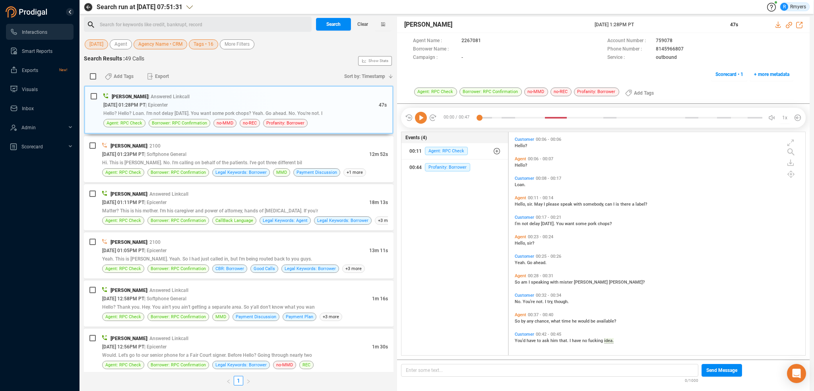
drag, startPoint x: 587, startPoint y: 27, endPoint x: 655, endPoint y: 21, distance: 68.2
click at [655, 21] on div "[PERSON_NAME] [DATE] 1:28PM PT 47s" at bounding box center [603, 25] width 413 height 16
copy div "[DATE] 1:28PM PT"
click at [370, 25] on button "Clear" at bounding box center [363, 24] width 24 height 13
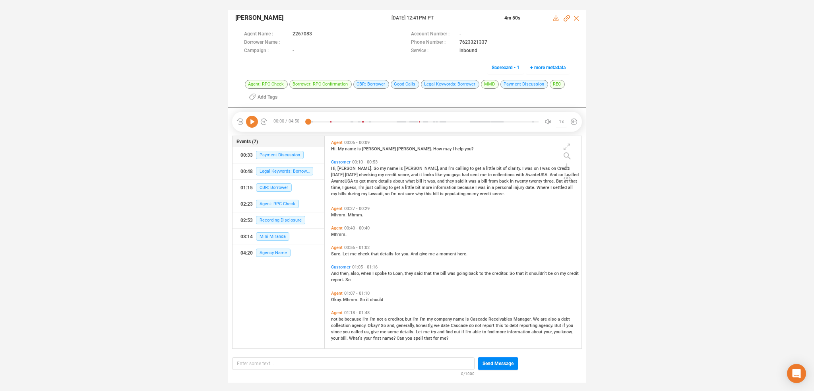
scroll to position [211, 253]
drag, startPoint x: 389, startPoint y: 16, endPoint x: 443, endPoint y: 23, distance: 54.6
click at [443, 23] on div "[PERSON_NAME] [DATE] 12:41PM PT 4m 50s" at bounding box center [407, 18] width 358 height 16
